Goal: Task Accomplishment & Management: Use online tool/utility

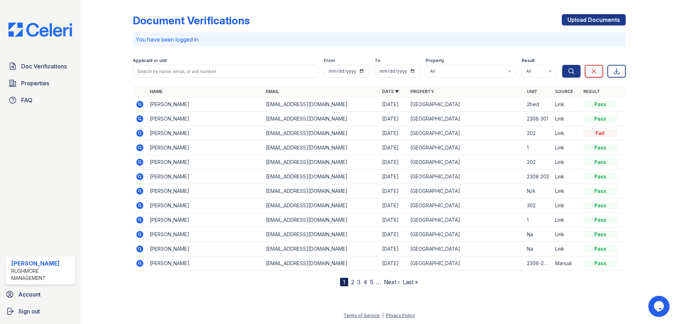
click at [24, 27] on img at bounding box center [40, 30] width 75 height 14
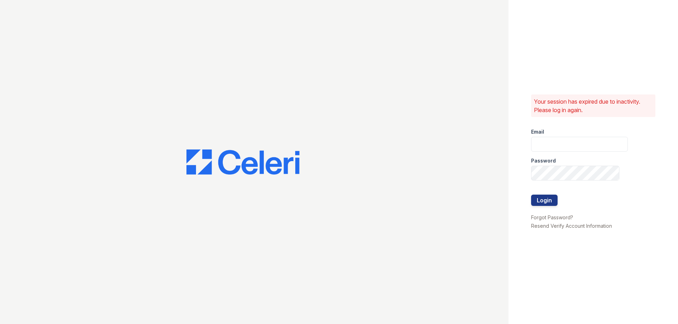
type input "[EMAIL_ADDRESS][DOMAIN_NAME]"
click at [540, 197] on button "Login" at bounding box center [544, 200] width 26 height 11
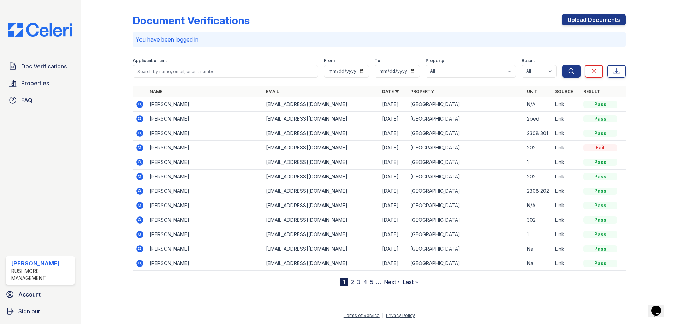
click at [32, 35] on img at bounding box center [40, 30] width 75 height 14
